Goal: Transaction & Acquisition: Purchase product/service

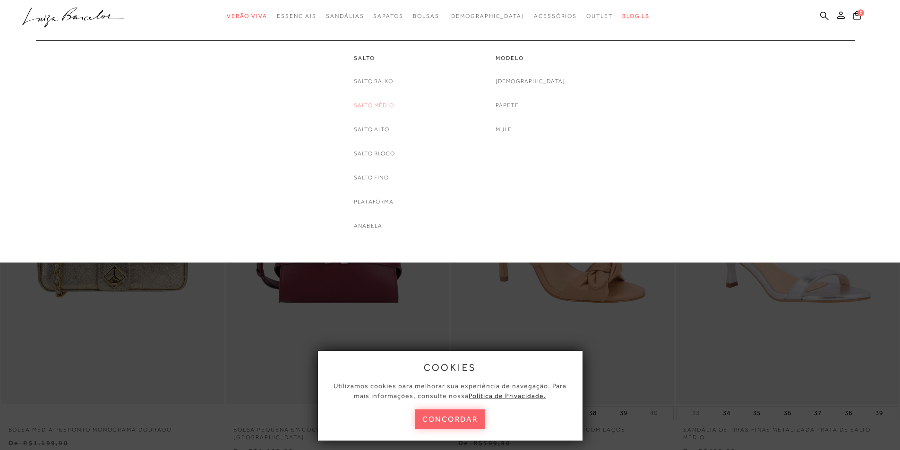
click at [368, 104] on link "Salto Médio" at bounding box center [374, 106] width 40 height 10
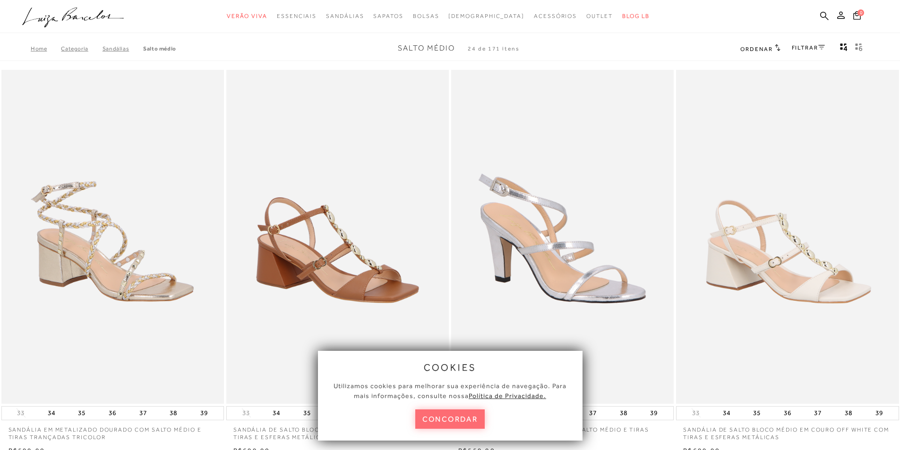
click at [449, 419] on button "concordar" at bounding box center [450, 419] width 70 height 19
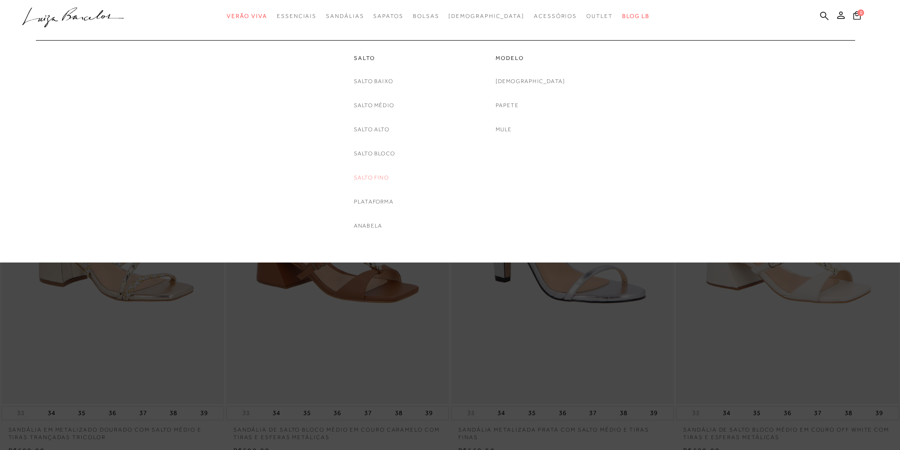
click at [369, 177] on link "Salto Fino" at bounding box center [371, 178] width 35 height 10
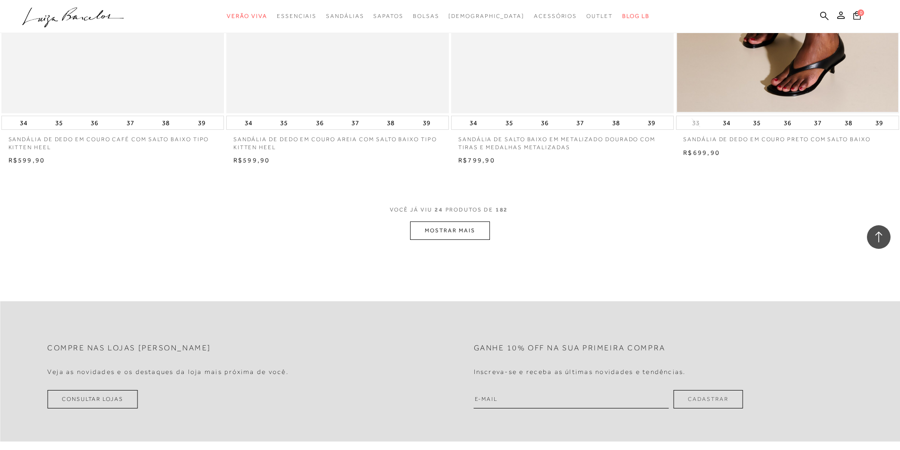
scroll to position [2315, 0]
